Goal: Leave review/rating: Leave review/rating

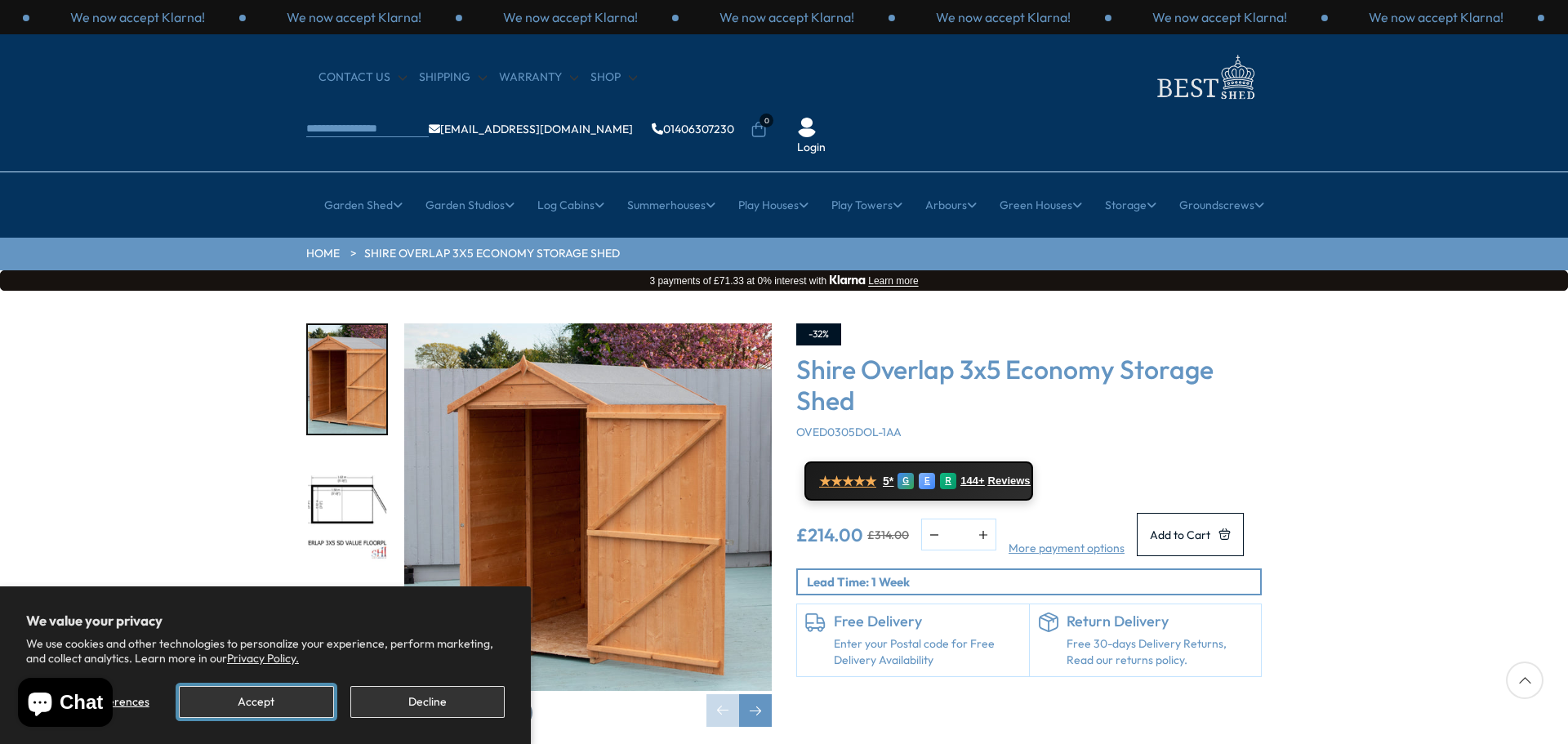
click at [276, 704] on button "Accept" at bounding box center [255, 702] width 154 height 32
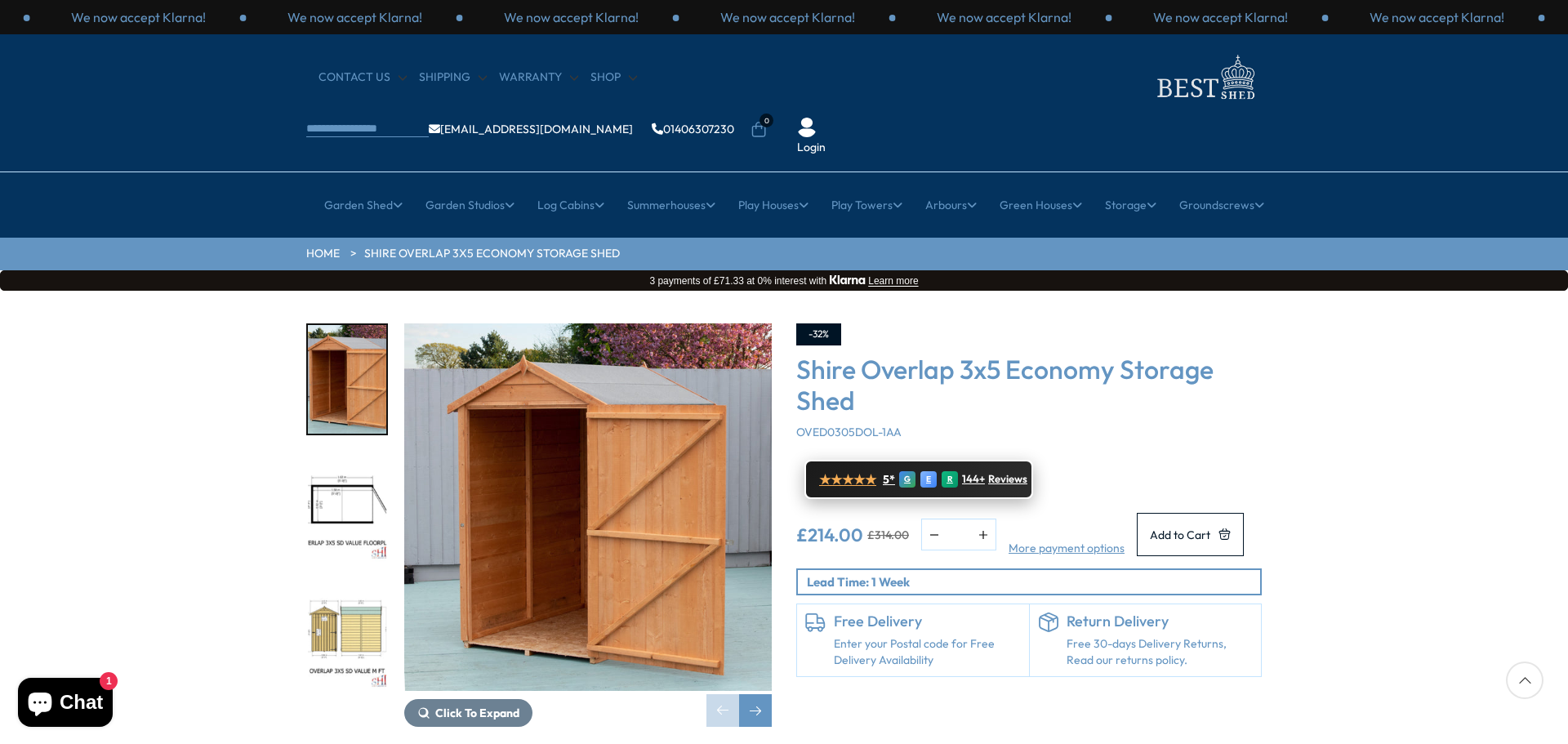
click at [849, 472] on span "★★★★★" at bounding box center [848, 480] width 57 height 16
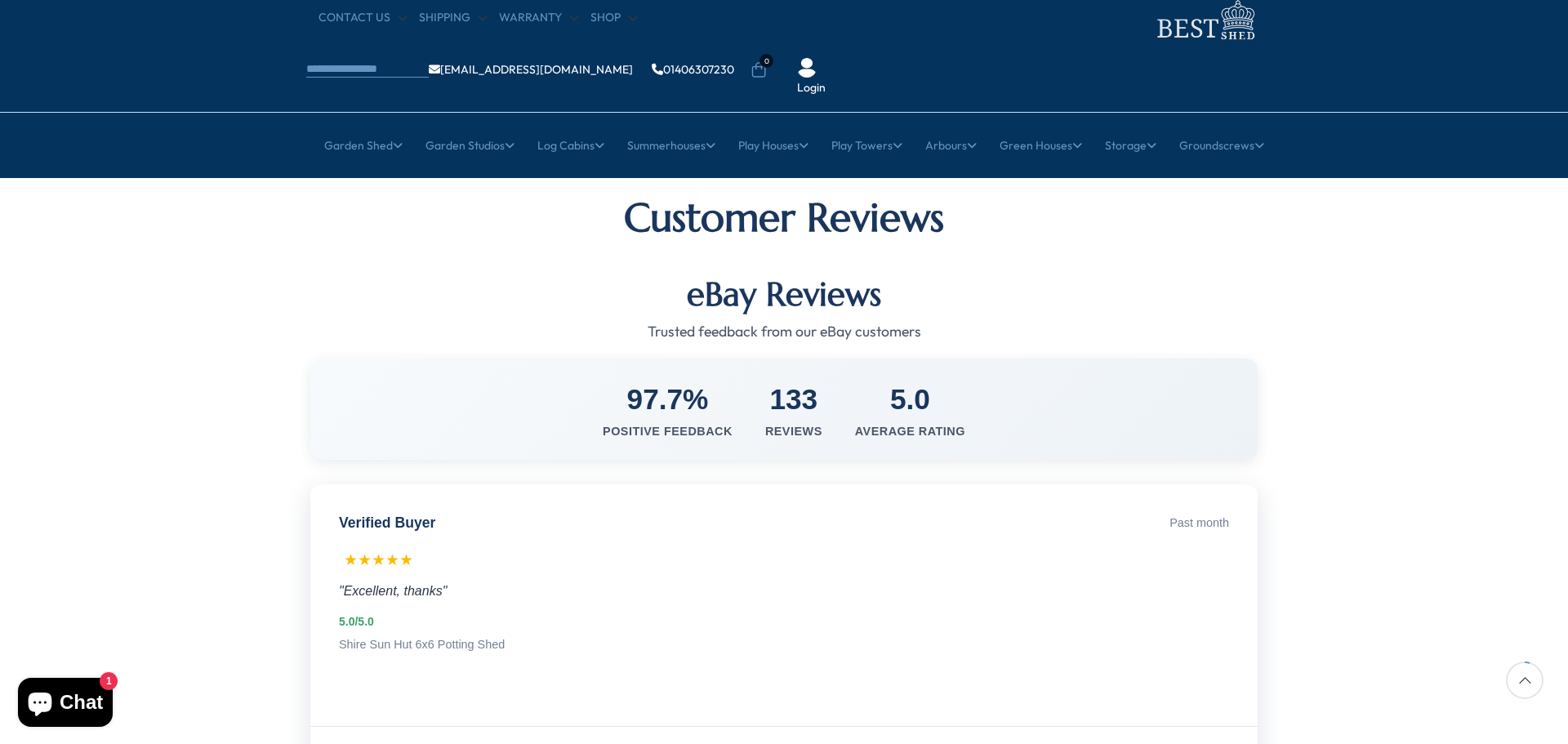
scroll to position [163, 0]
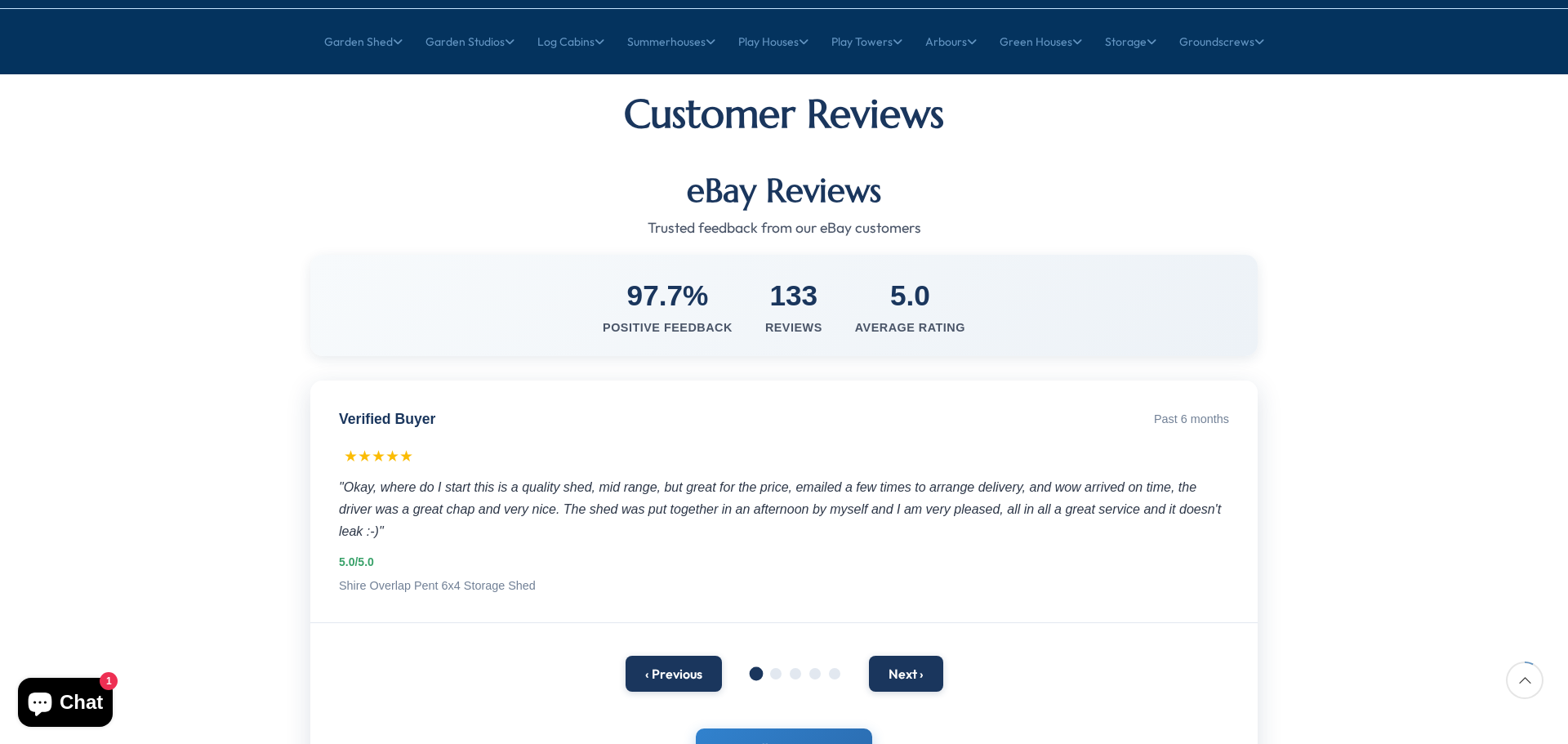
click at [414, 477] on div ""Okay, where do I start this is a quality shed, mid range, but great for the pr…" at bounding box center [784, 510] width 890 height 67
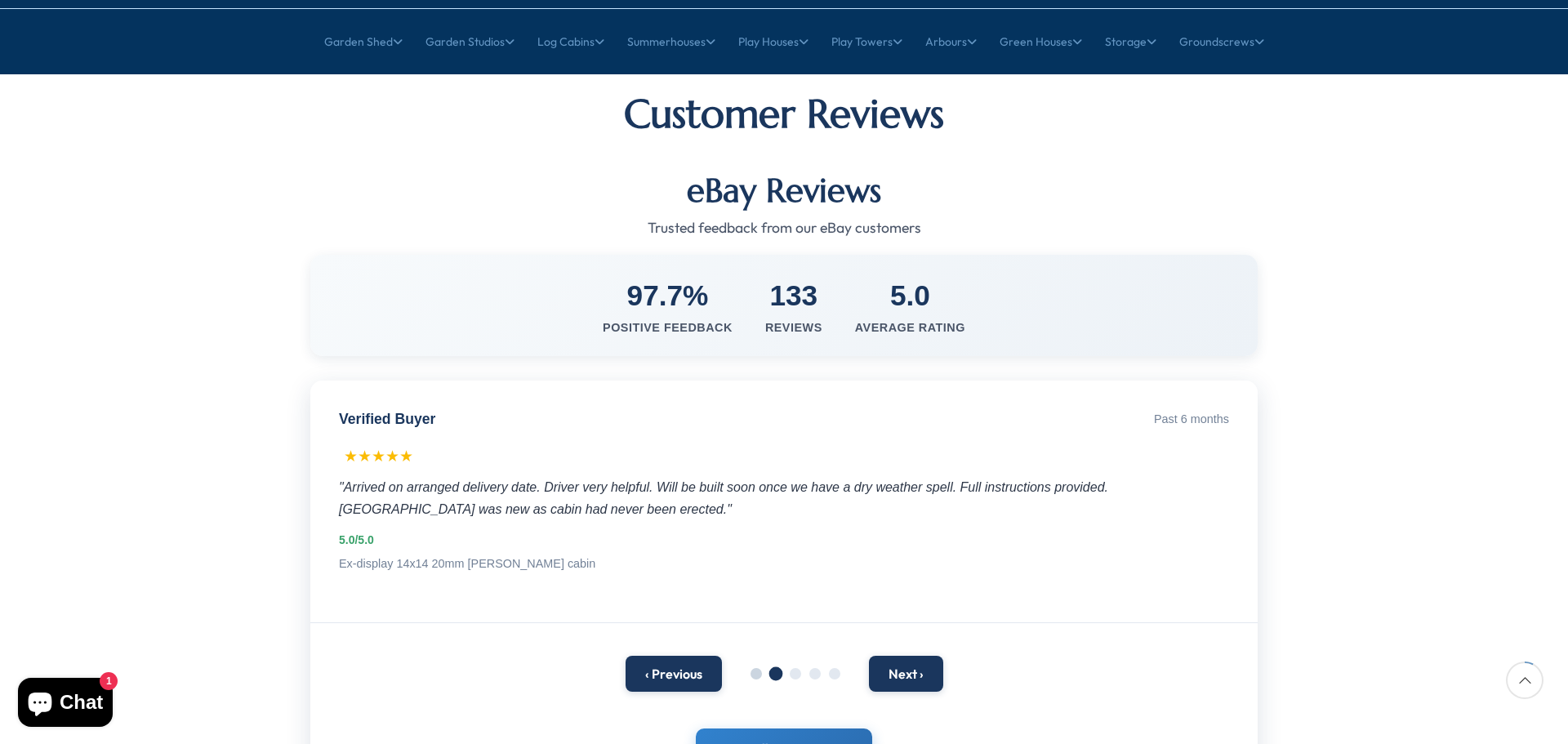
click at [754, 668] on span at bounding box center [756, 674] width 12 height 12
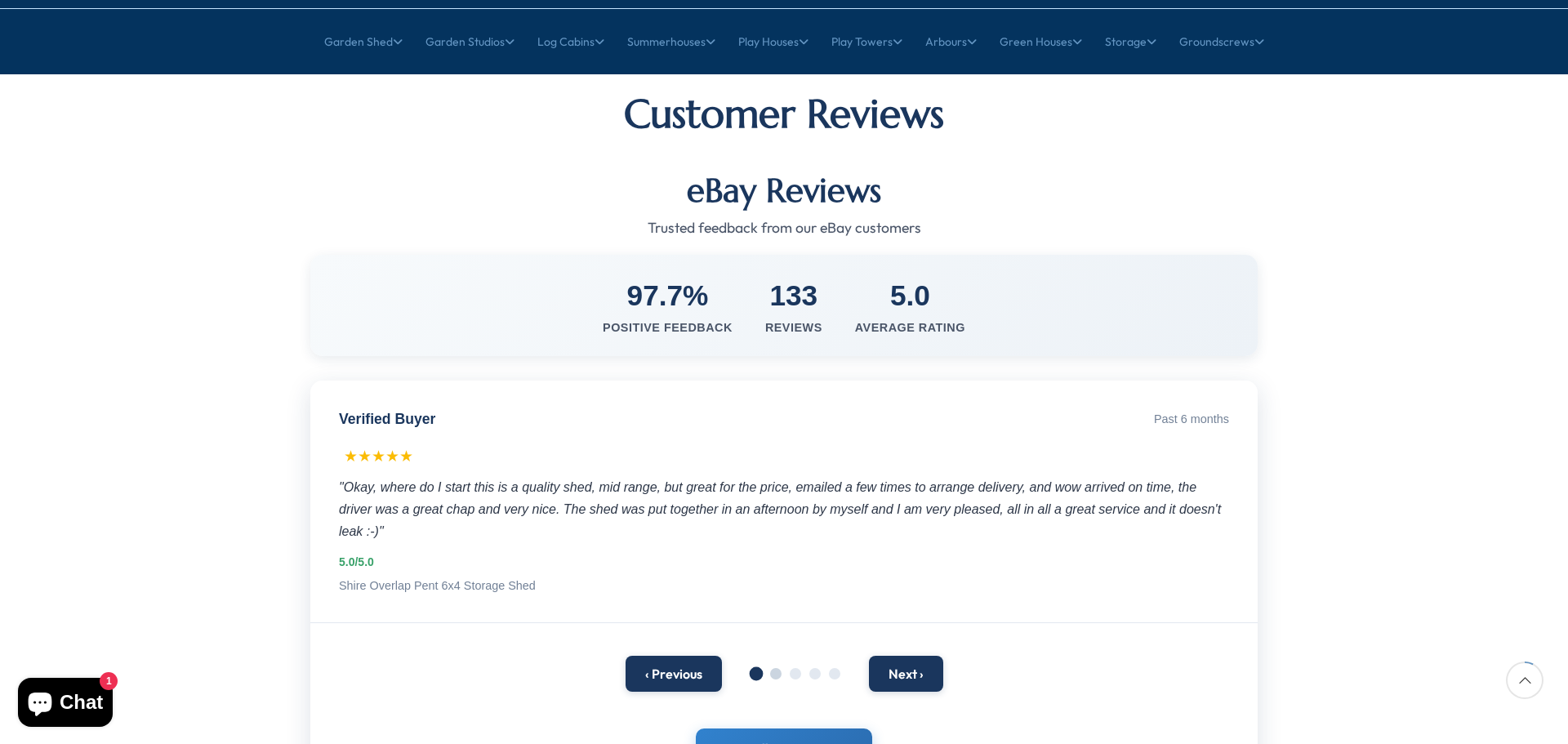
click at [777, 668] on span at bounding box center [776, 674] width 12 height 12
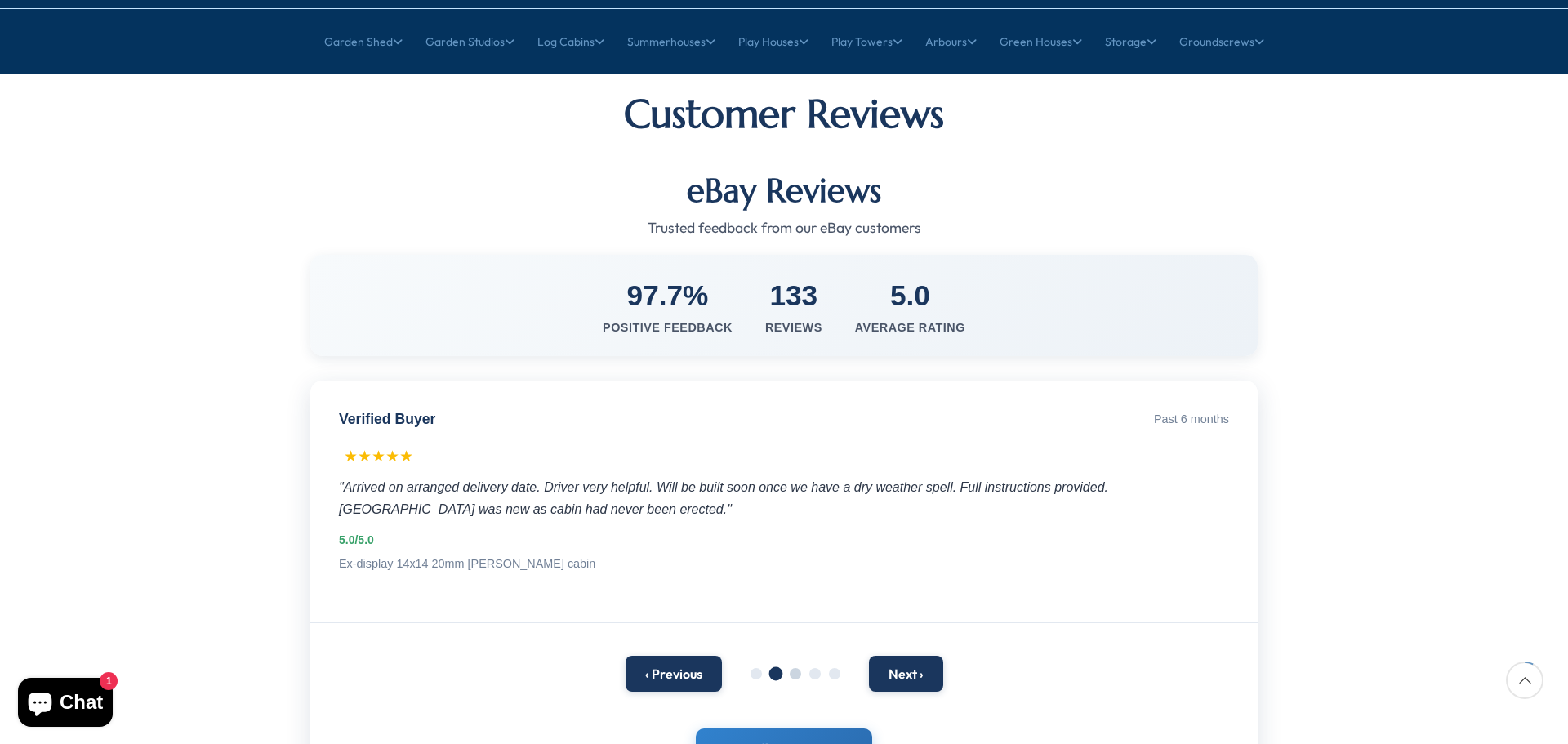
click at [791, 668] on span at bounding box center [796, 674] width 12 height 12
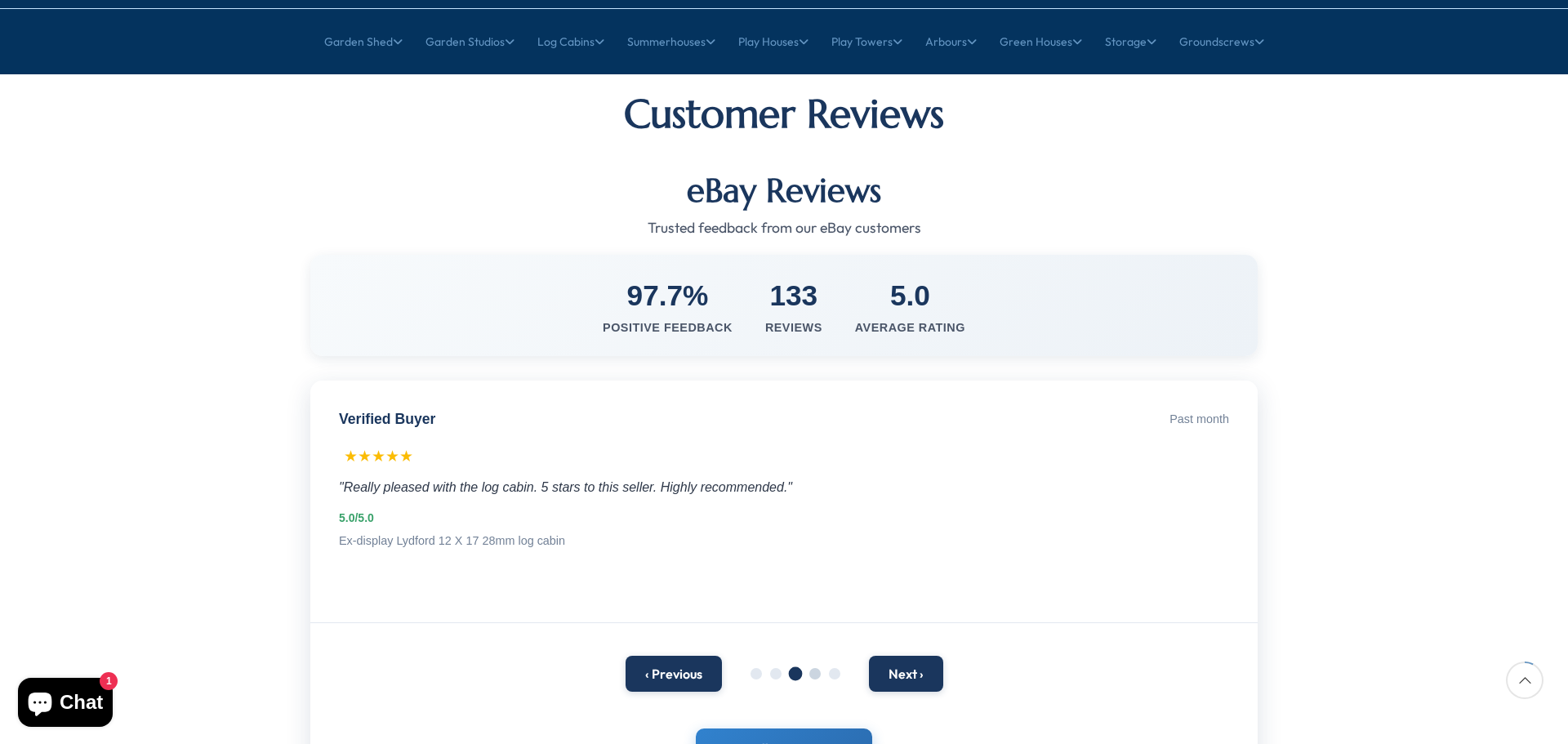
click at [816, 668] on span at bounding box center [816, 674] width 12 height 12
click at [836, 668] on span at bounding box center [835, 674] width 12 height 12
click at [904, 655] on button "Next ›" at bounding box center [906, 672] width 75 height 36
